Goal: Transaction & Acquisition: Purchase product/service

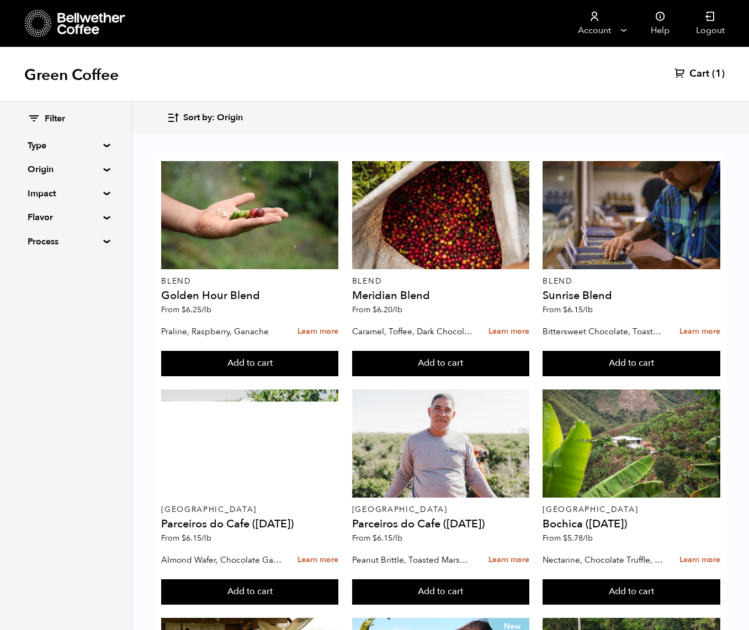
click at [714, 76] on span "(1)" at bounding box center [718, 73] width 13 height 13
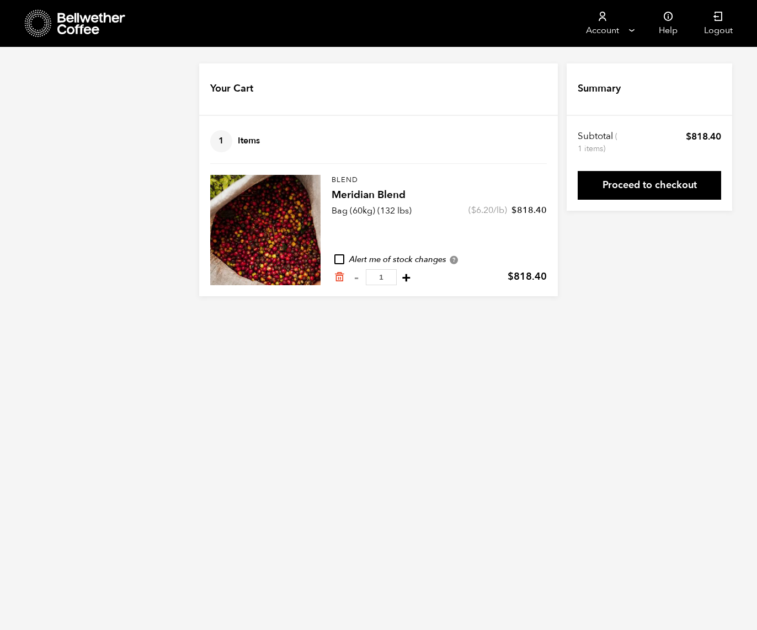
click at [399, 277] on button "+" at bounding box center [406, 277] width 14 height 11
type input "2"
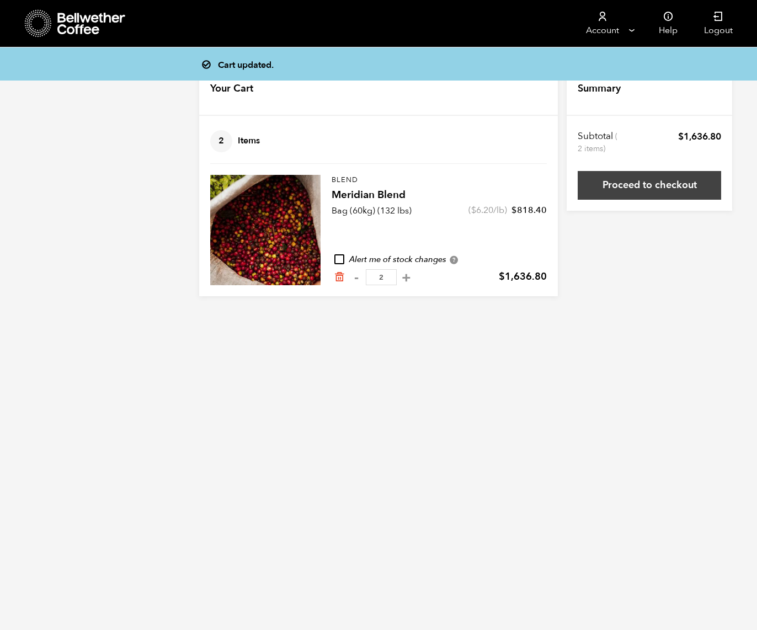
click at [655, 189] on link "Proceed to checkout" at bounding box center [649, 185] width 143 height 29
